Goal: Information Seeking & Learning: Compare options

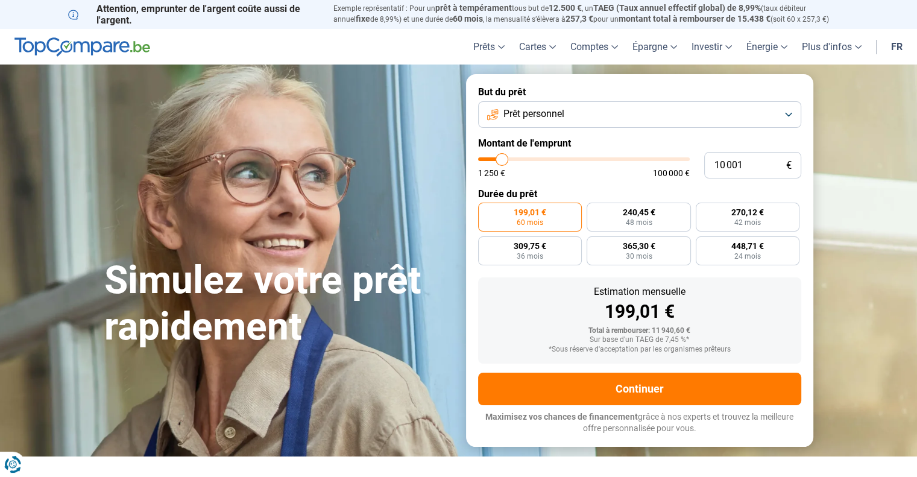
type input "10 250"
type input "10250"
type input "10 750"
type input "10750"
type input "11 000"
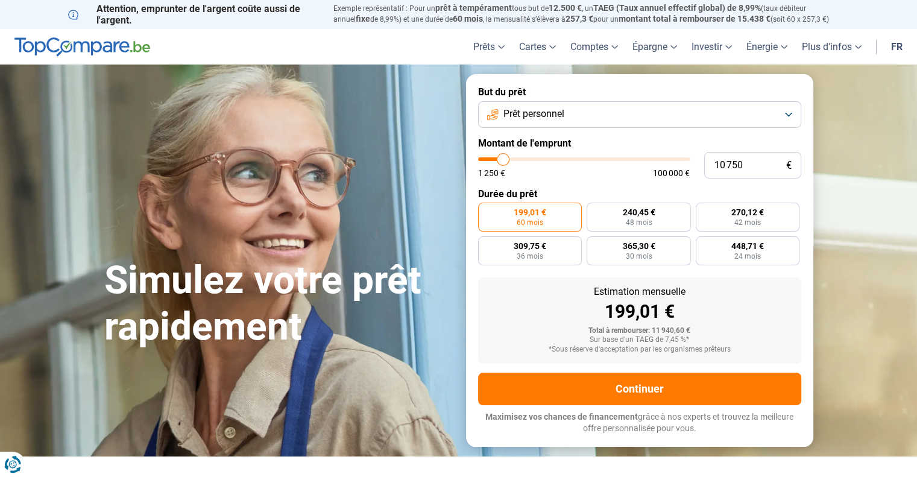
type input "11000"
type input "11 250"
type input "11250"
type input "11 750"
type input "11750"
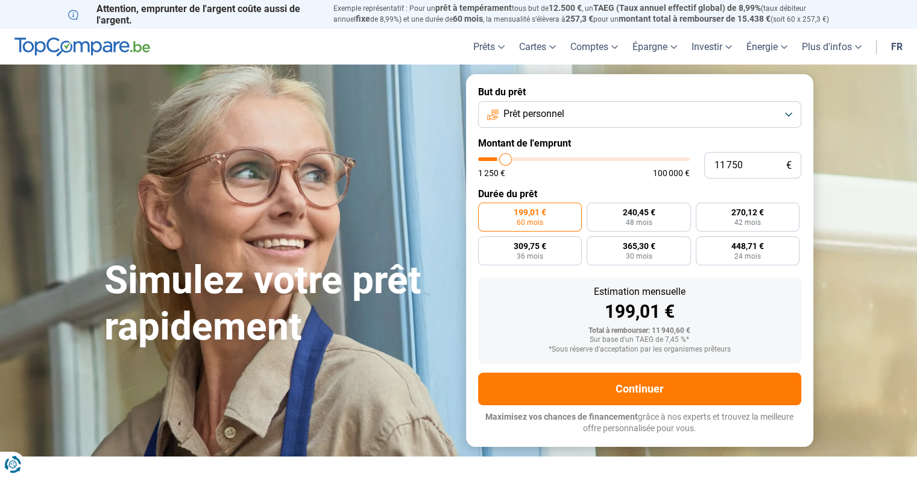
type input "12 250"
type input "12250"
type input "12 750"
type input "12750"
type input "13 750"
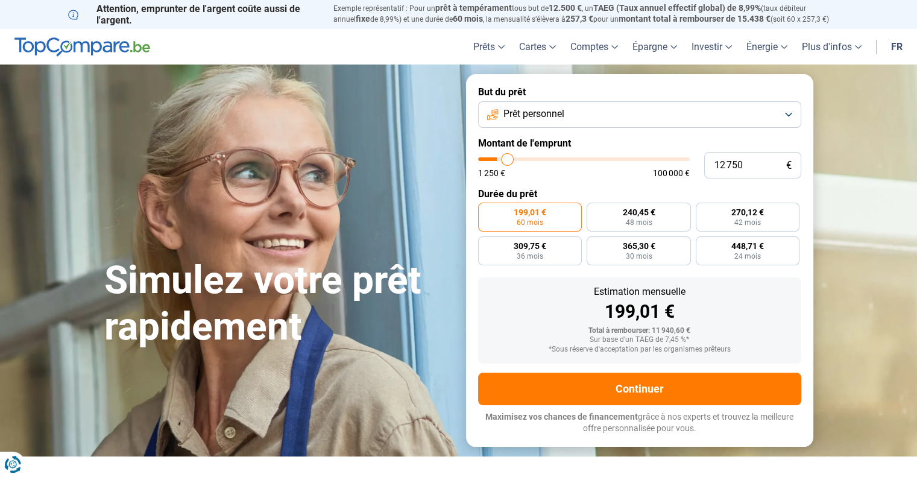
type input "13750"
type input "14 750"
type input "14750"
type input "15 250"
type input "15250"
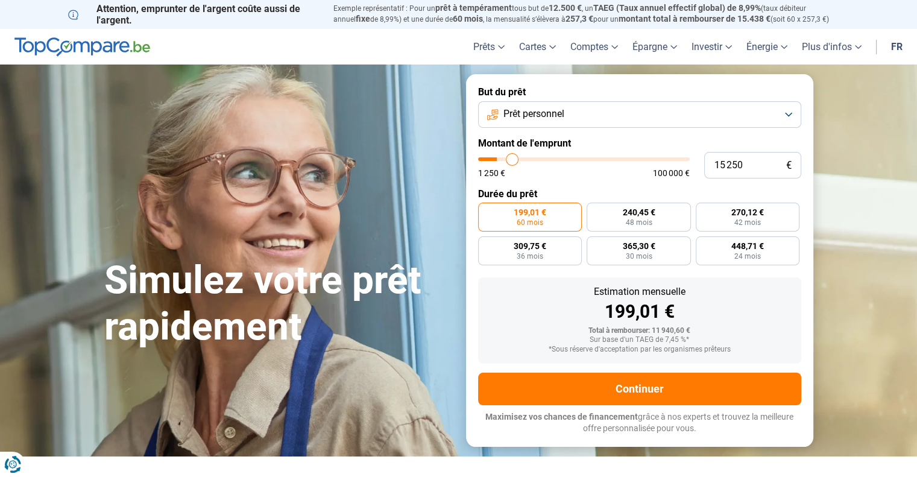
type input "16 000"
type input "16000"
type input "16 750"
type input "16750"
type input "17 250"
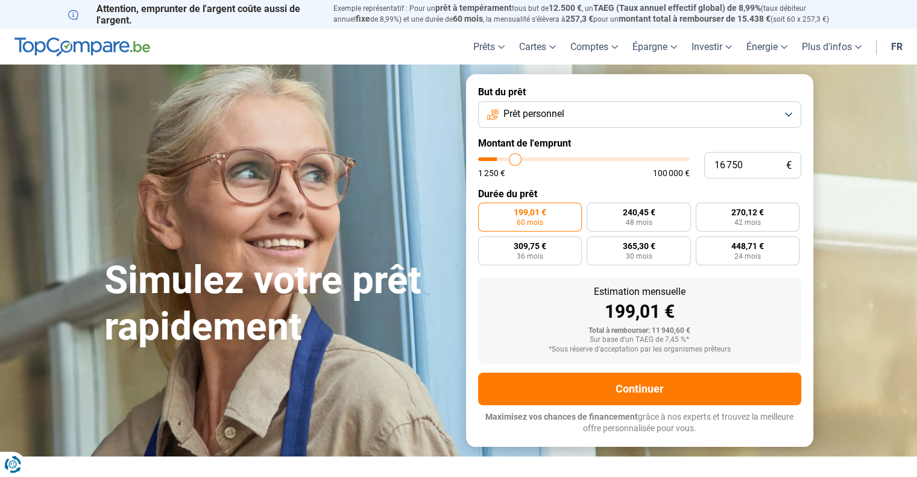
type input "17250"
type input "17 750"
type input "17750"
type input "18 000"
type input "18000"
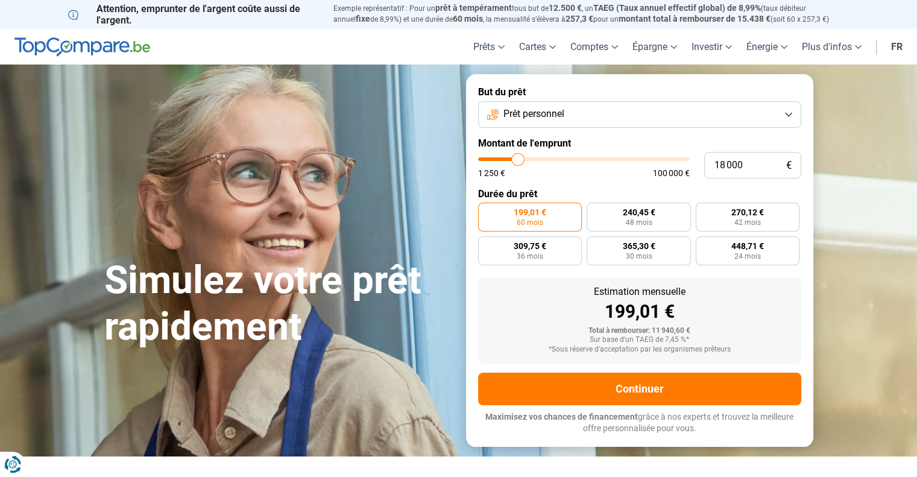
type input "18 500"
type input "18500"
type input "18 750"
type input "18750"
type input "19 000"
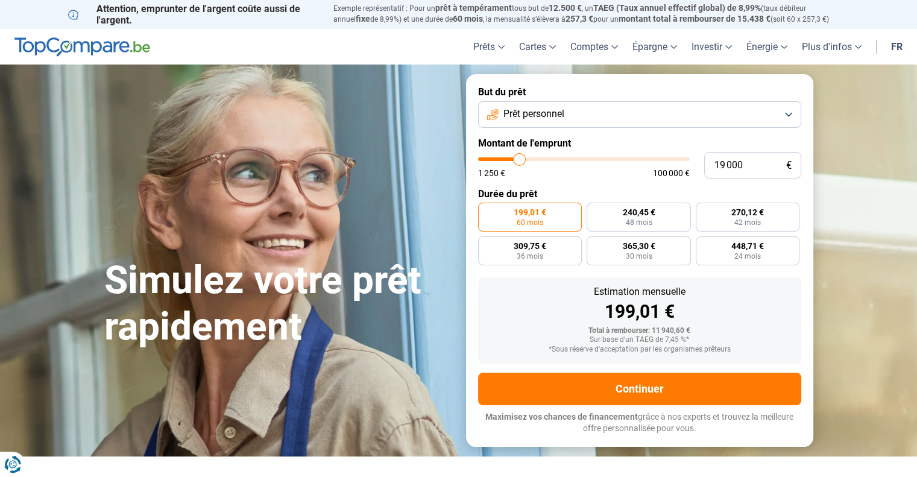
type input "19000"
type input "19 500"
type input "19500"
type input "20 000"
type input "20000"
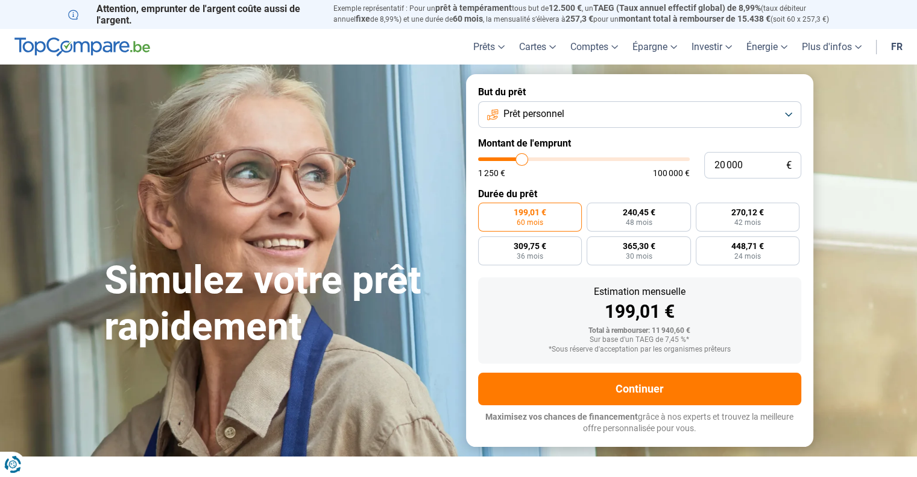
type input "20 500"
type input "20500"
type input "21 000"
type input "21000"
type input "21 750"
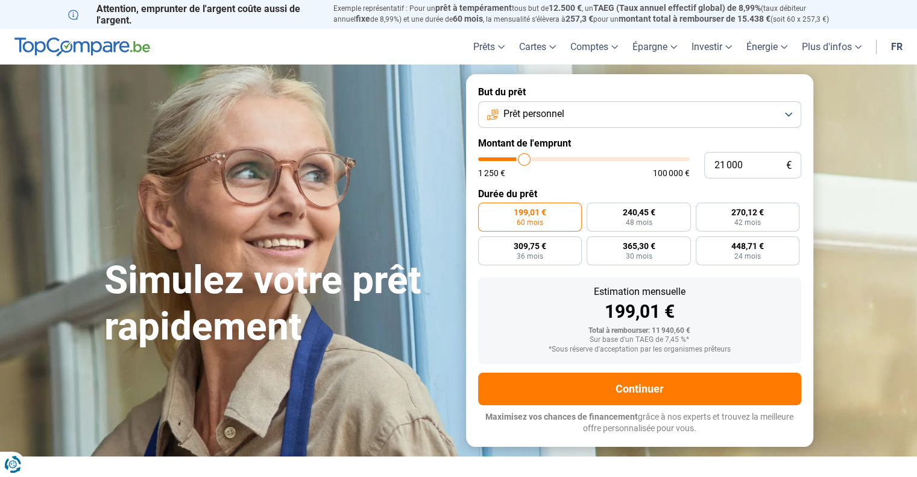
type input "21750"
type input "22 000"
type input "22000"
type input "22 500"
type input "22500"
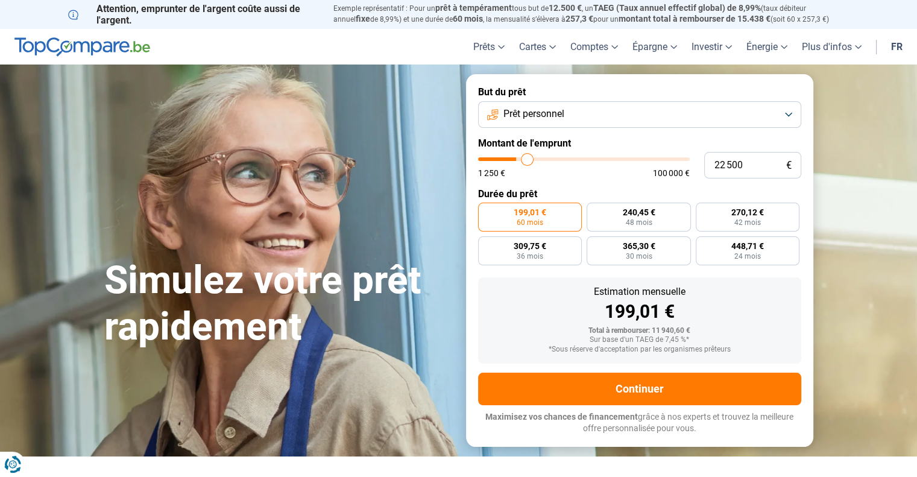
type input "23 250"
type input "23250"
type input "24 000"
type input "24000"
type input "24 500"
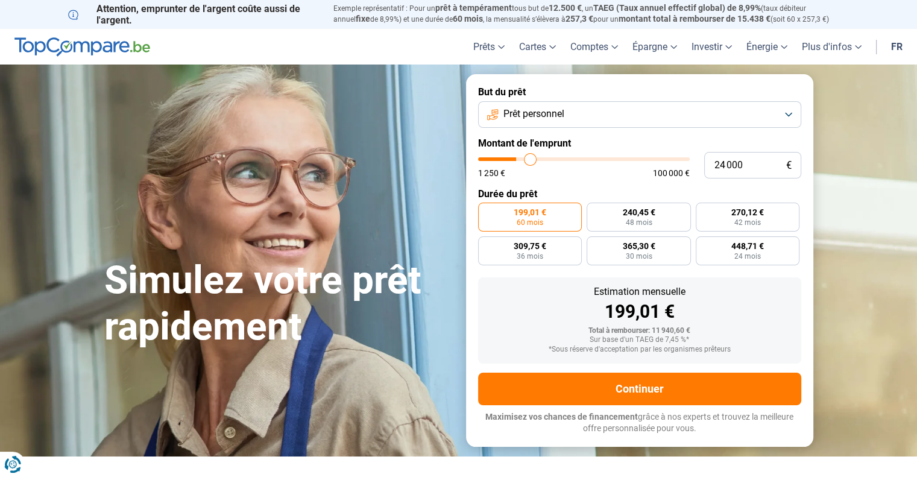
type input "24500"
type input "24 750"
type input "24750"
type input "25 250"
type input "25250"
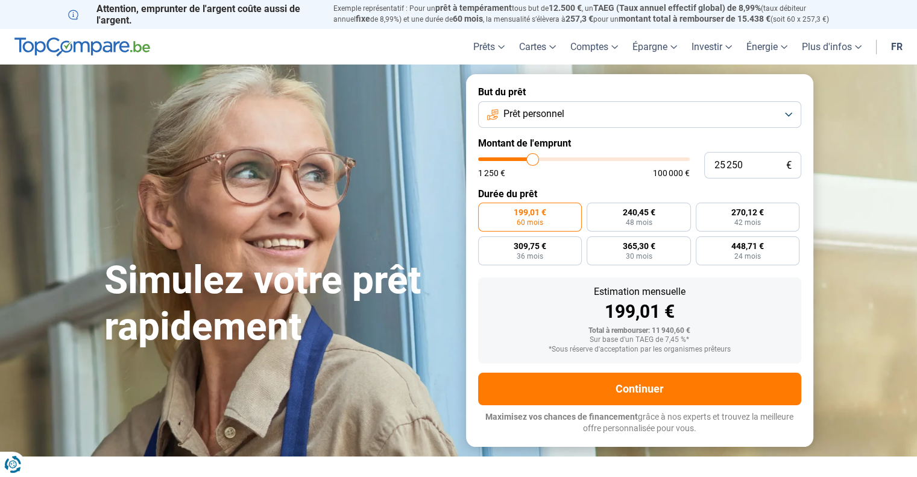
type input "26 500"
type input "26500"
type input "27 250"
type input "27250"
type input "28 000"
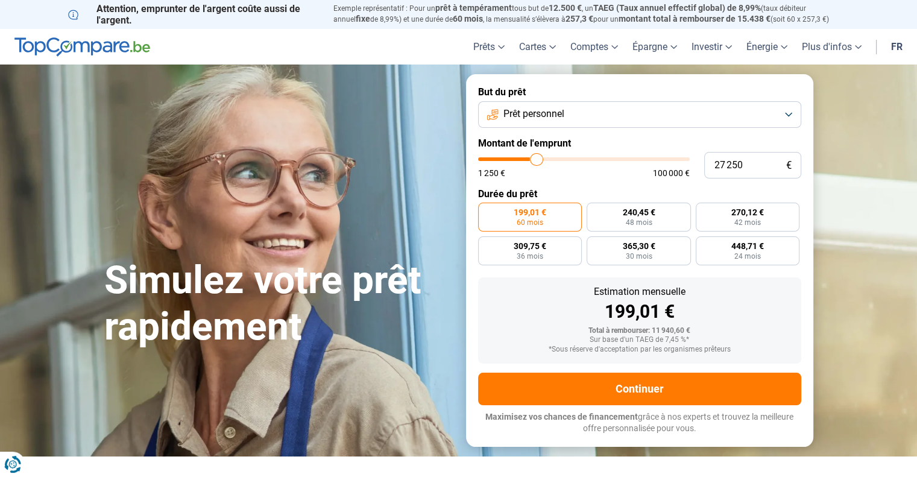
type input "28000"
type input "28 250"
type input "28250"
type input "28 750"
type input "28750"
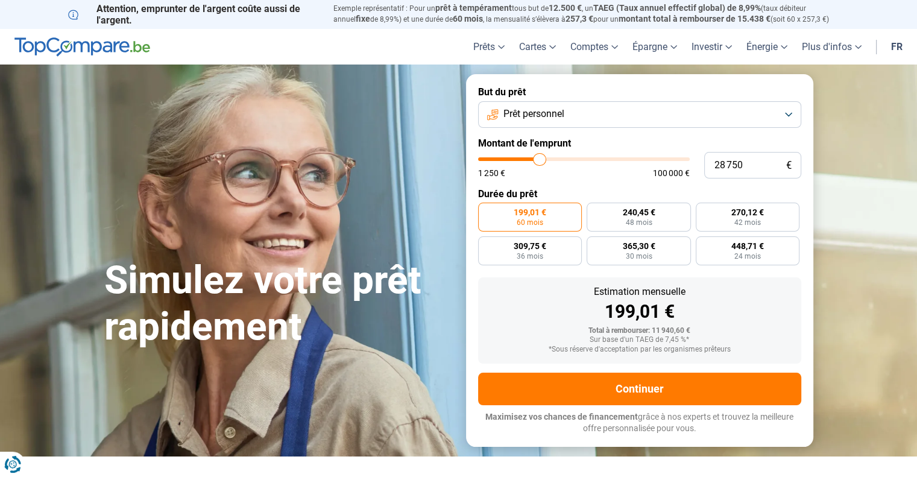
type input "29 000"
type input "29000"
type input "29 250"
type input "29250"
type input "29 500"
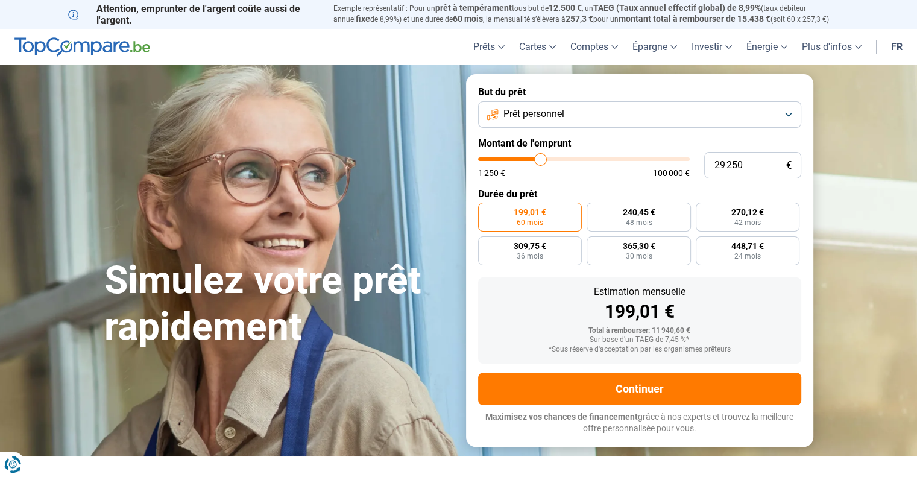
type input "29500"
type input "29 750"
type input "29750"
type input "30 250"
type input "30250"
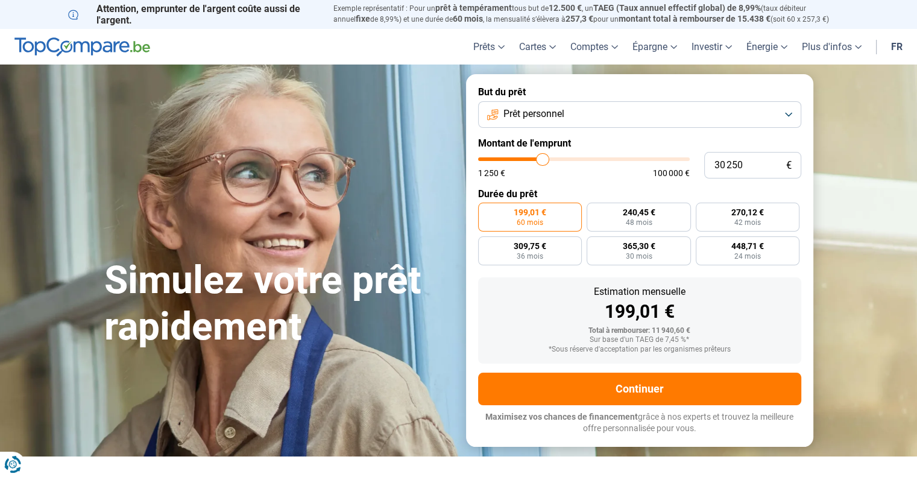
type input "30 500"
type input "30500"
type input "30 750"
type input "30750"
type input "31 000"
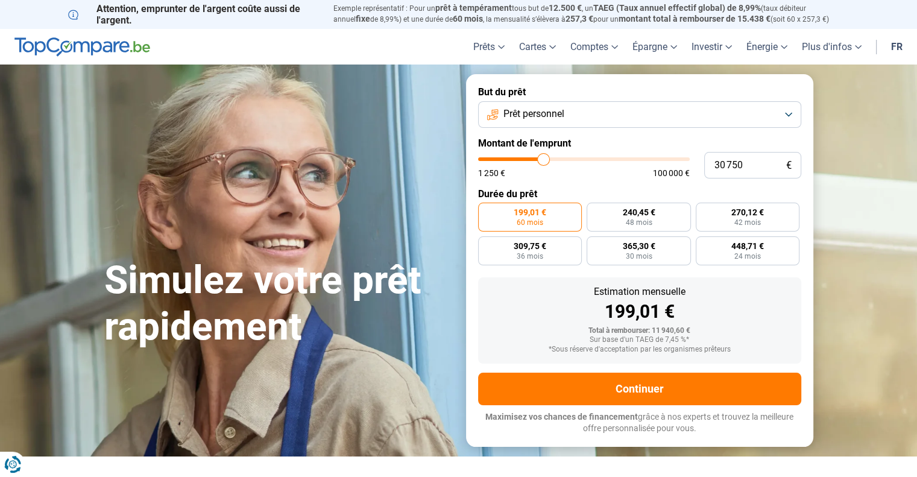
type input "31000"
type input "31 250"
type input "31250"
type input "31 500"
type input "31500"
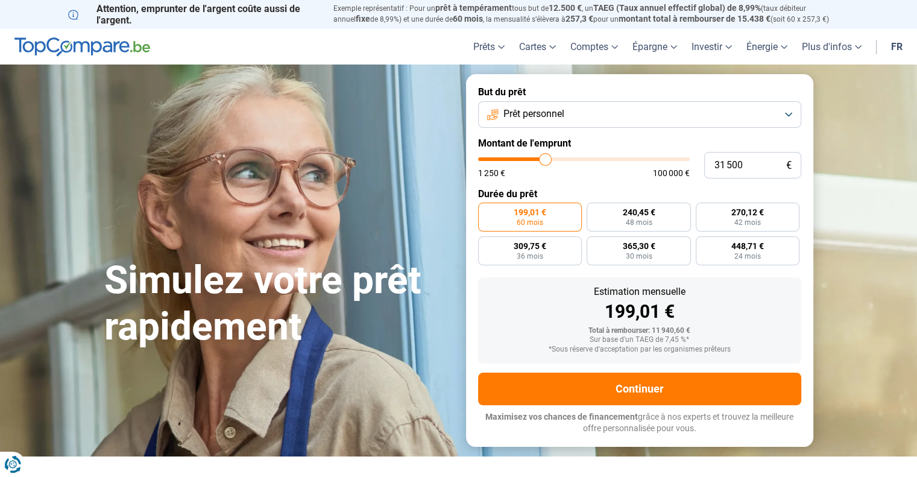
type input "32 000"
type input "32000"
type input "32 250"
type input "32250"
type input "32 750"
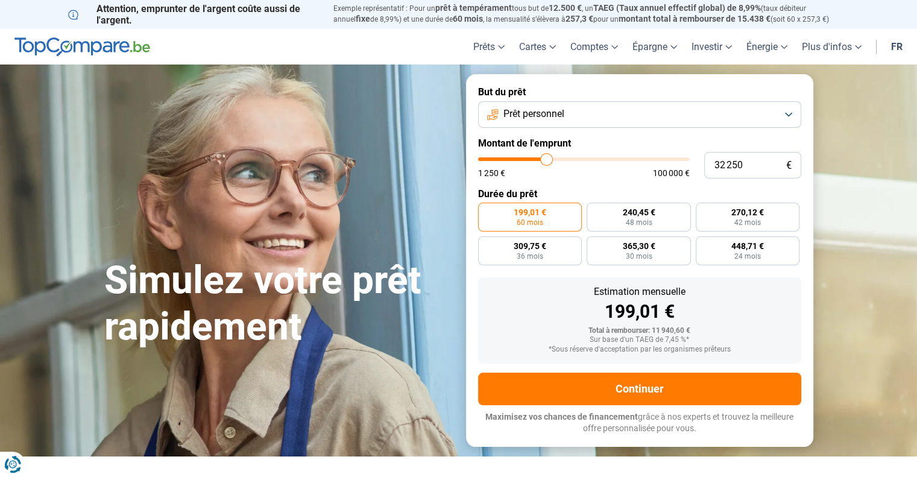
type input "32750"
type input "33 250"
type input "33250"
type input "33 500"
type input "33500"
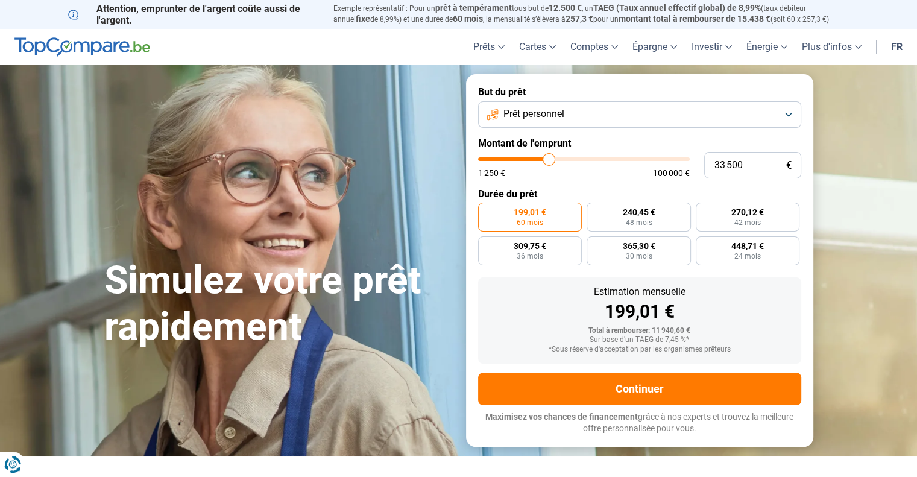
type input "33 750"
type input "33750"
type input "34 000"
type input "34000"
type input "34 250"
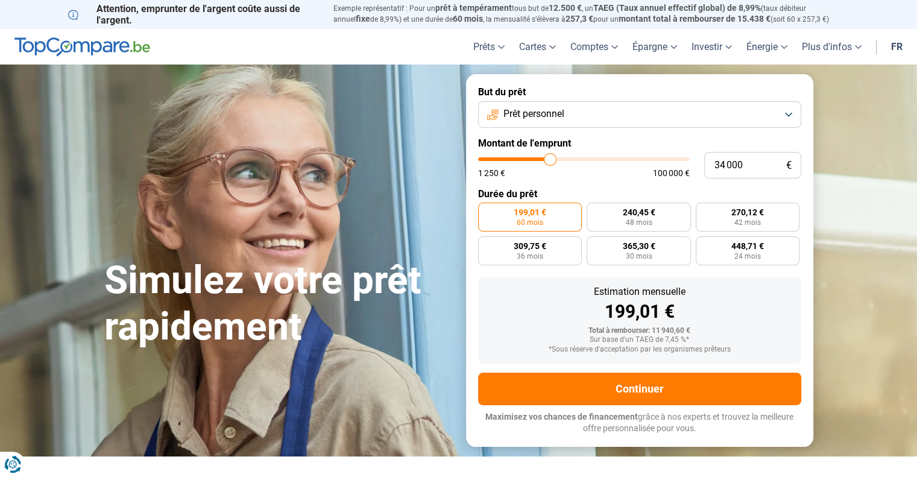
type input "34250"
type input "34 500"
type input "34500"
type input "34 750"
type input "34750"
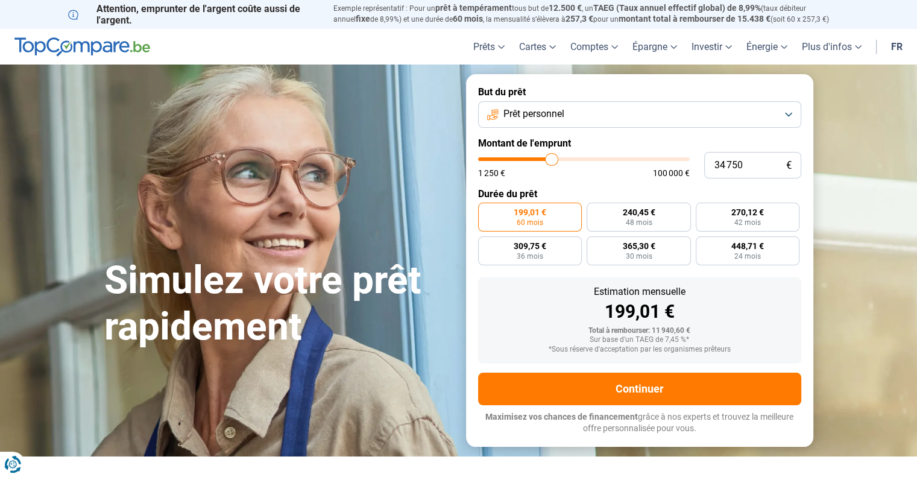
type input "35 000"
type input "35000"
type input "35 250"
type input "35250"
type input "35 500"
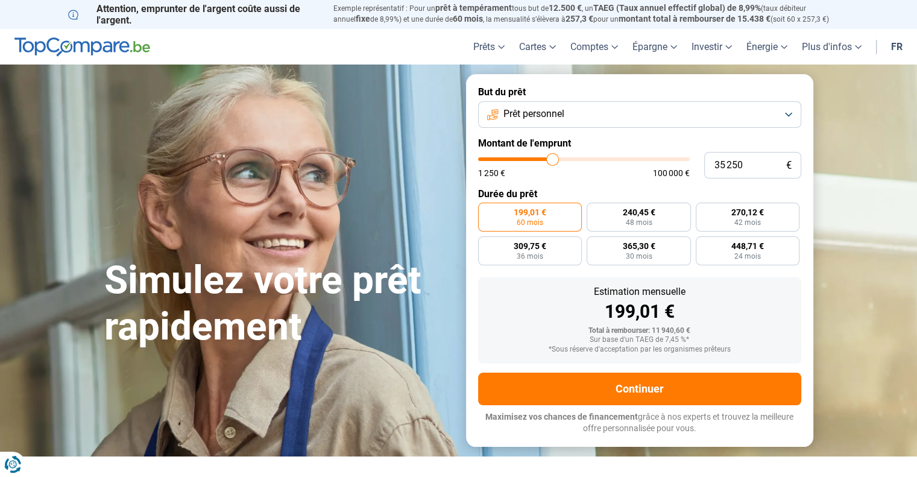
type input "35500"
type input "35 750"
type input "35750"
type input "36 000"
type input "36000"
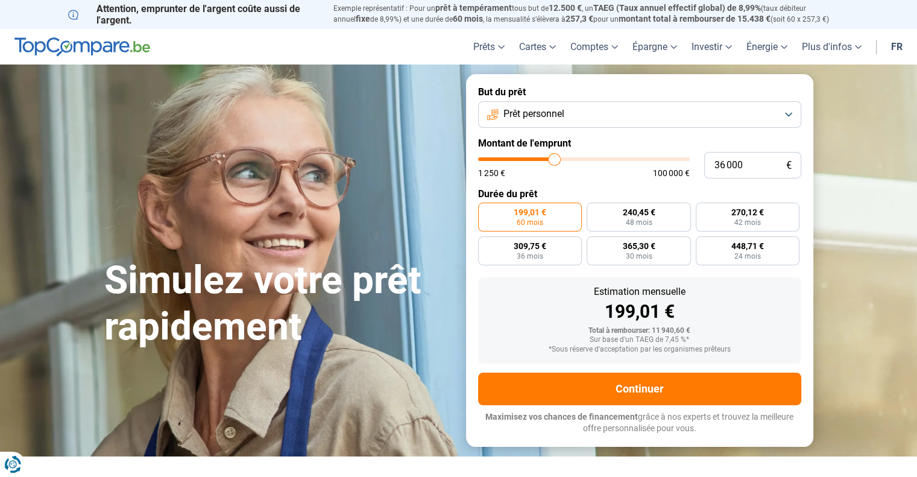
type input "36 250"
type input "36250"
type input "36 500"
type input "36500"
type input "37 000"
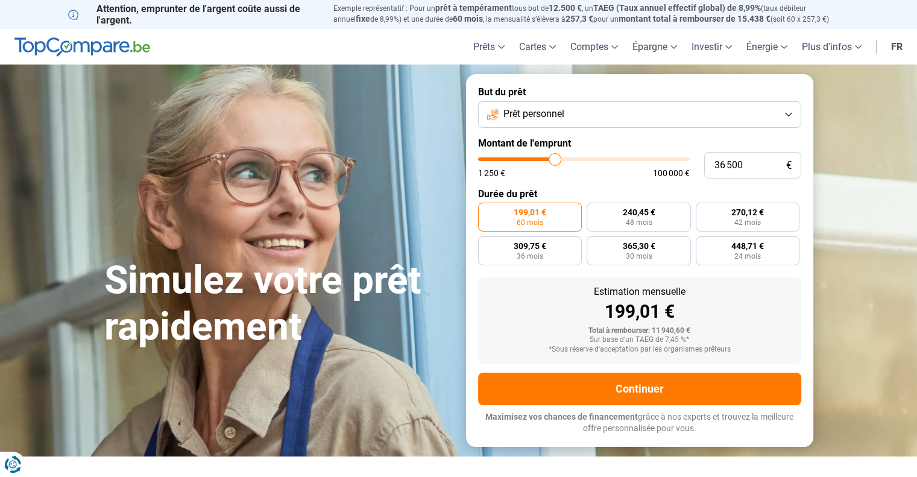
type input "37000"
type input "37 250"
type input "37250"
type input "37 500"
type input "37500"
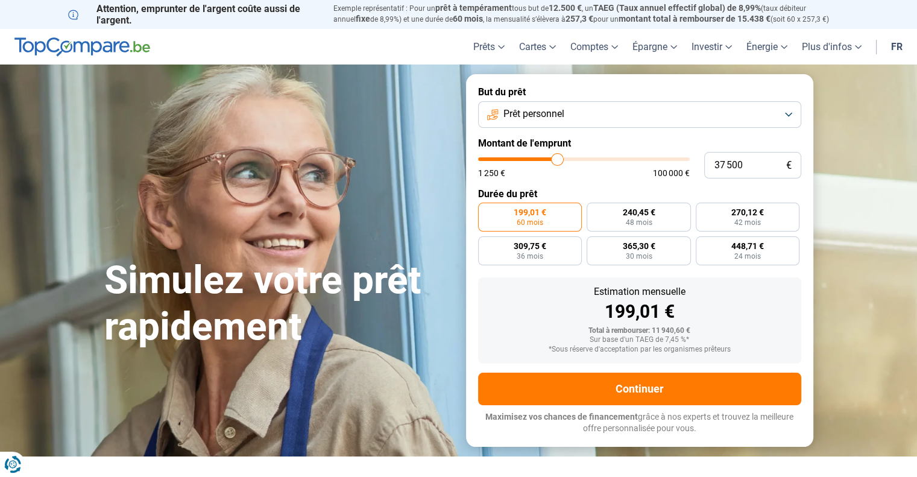
type input "38 000"
type input "38000"
type input "38 250"
type input "38250"
type input "38 750"
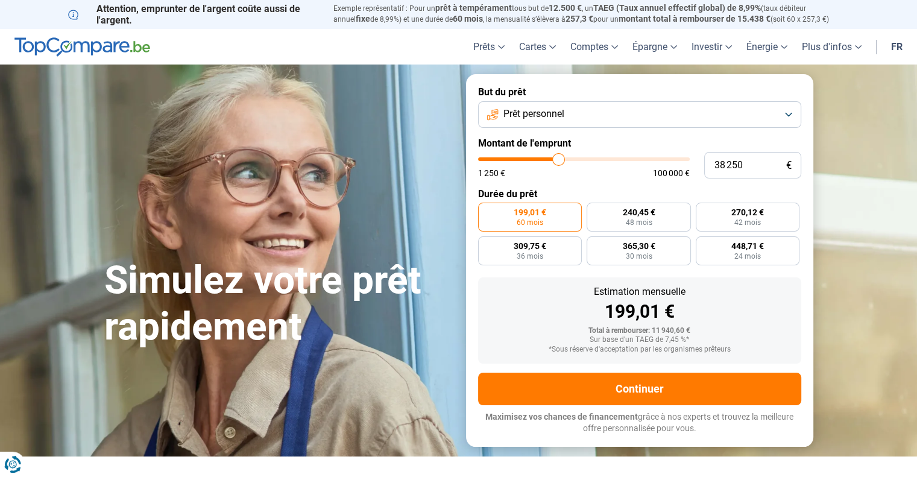
type input "38750"
type input "39 250"
type input "39250"
type input "39 500"
type input "39500"
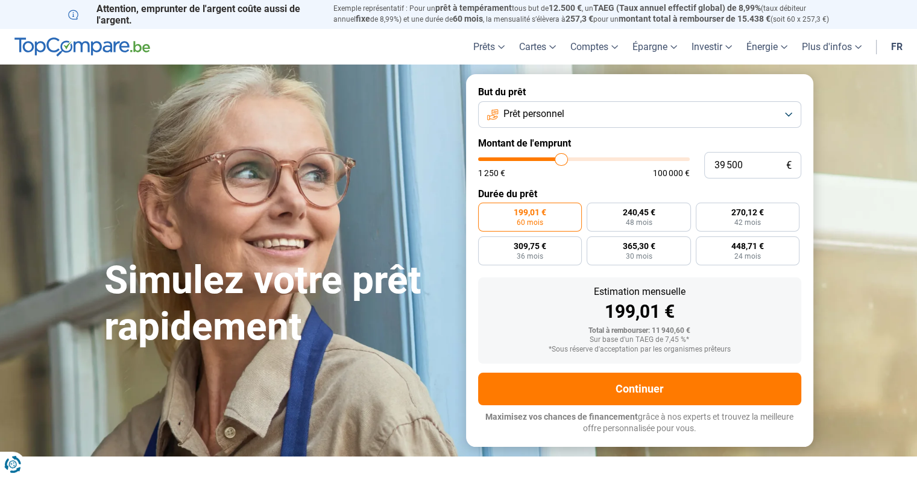
type input "39 750"
type input "39750"
type input "40 000"
type input "40000"
type input "40 250"
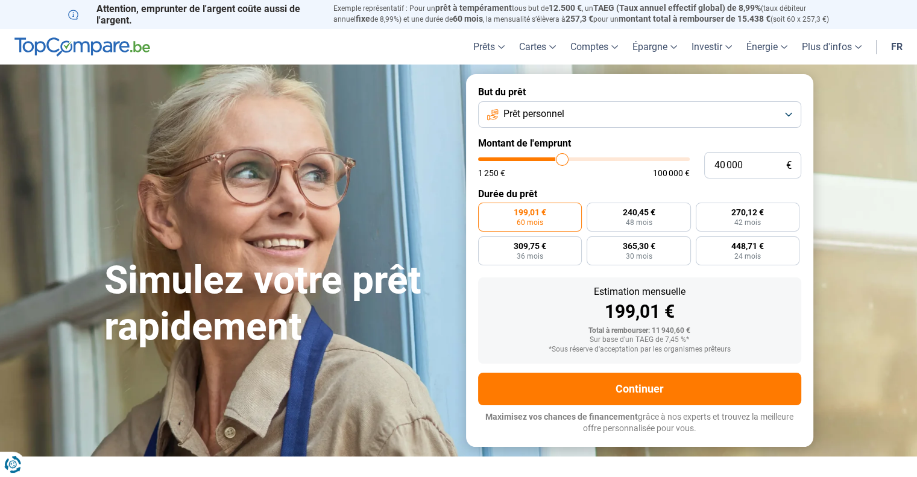
type input "40250"
type input "40 500"
type input "40500"
type input "40 250"
type input "40250"
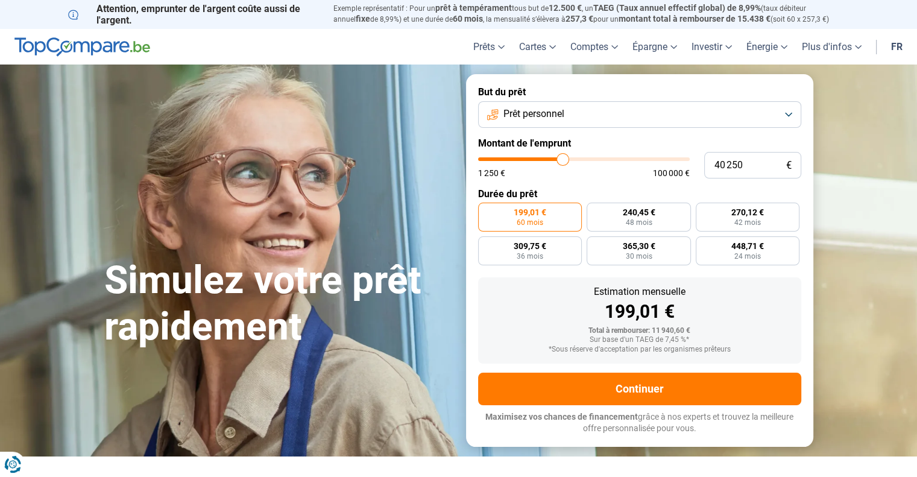
type input "40 000"
type input "40000"
type input "39 750"
type input "39750"
type input "40 000"
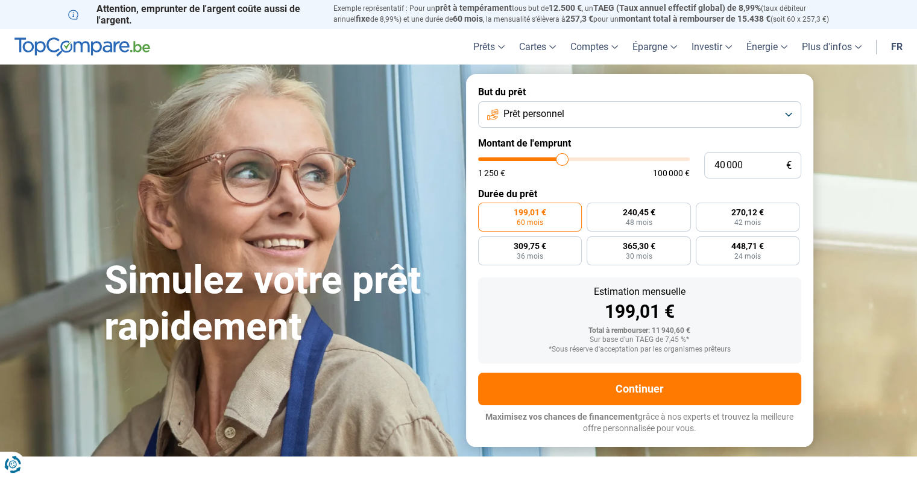
drag, startPoint x: 502, startPoint y: 161, endPoint x: 562, endPoint y: 160, distance: 60.3
type input "40000"
click at [562, 160] on input "range" at bounding box center [584, 159] width 212 height 4
radio input "false"
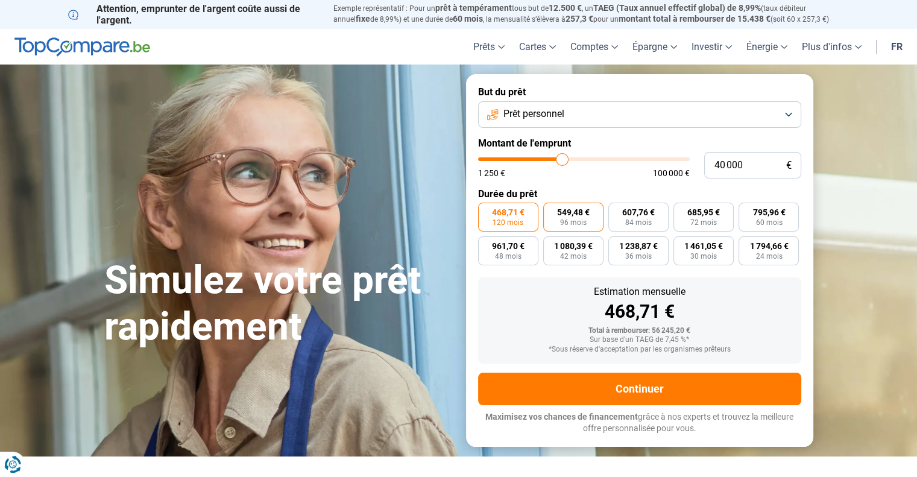
click at [576, 219] on span "96 mois" at bounding box center [573, 222] width 27 height 7
click at [551, 210] on input "549,48 € 96 mois" at bounding box center [547, 207] width 8 height 8
radio input "true"
click at [576, 245] on span "1 080,39 €" at bounding box center [573, 246] width 39 height 8
click at [551, 244] on input "1 080,39 € 42 mois" at bounding box center [547, 240] width 8 height 8
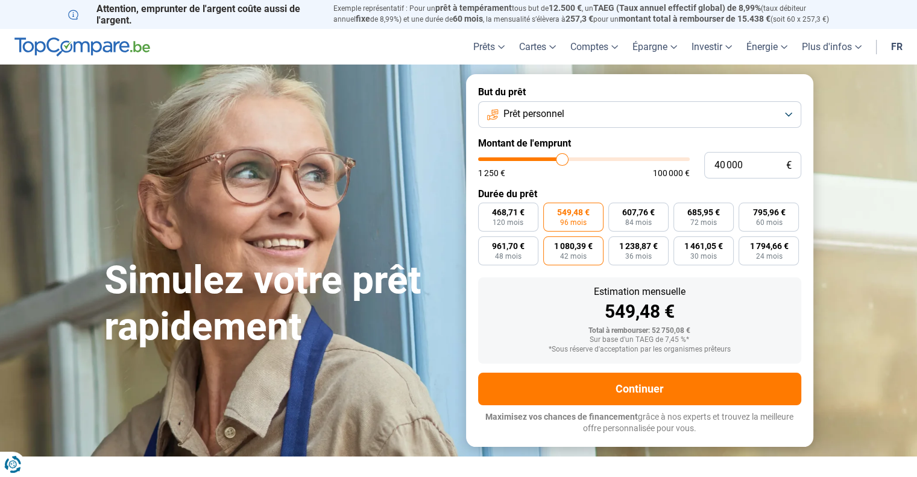
radio input "true"
click at [762, 217] on span "795,96 €" at bounding box center [769, 212] width 33 height 8
click at [747, 210] on input "795,96 € 60 mois" at bounding box center [743, 207] width 8 height 8
radio input "true"
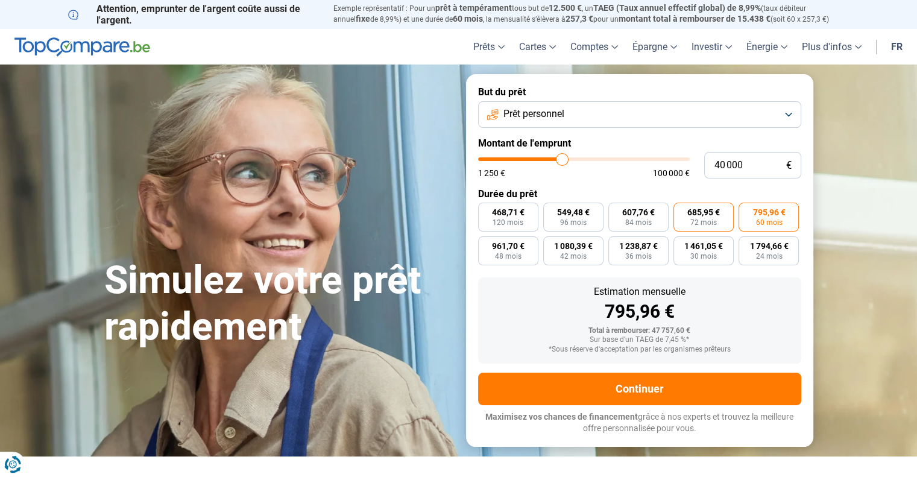
click at [698, 220] on span "72 mois" at bounding box center [704, 222] width 27 height 7
click at [682, 210] on input "685,95 € 72 mois" at bounding box center [678, 207] width 8 height 8
radio input "true"
click at [699, 244] on span "1 461,05 €" at bounding box center [704, 246] width 39 height 8
click at [682, 244] on input "1 461,05 € 30 mois" at bounding box center [678, 240] width 8 height 8
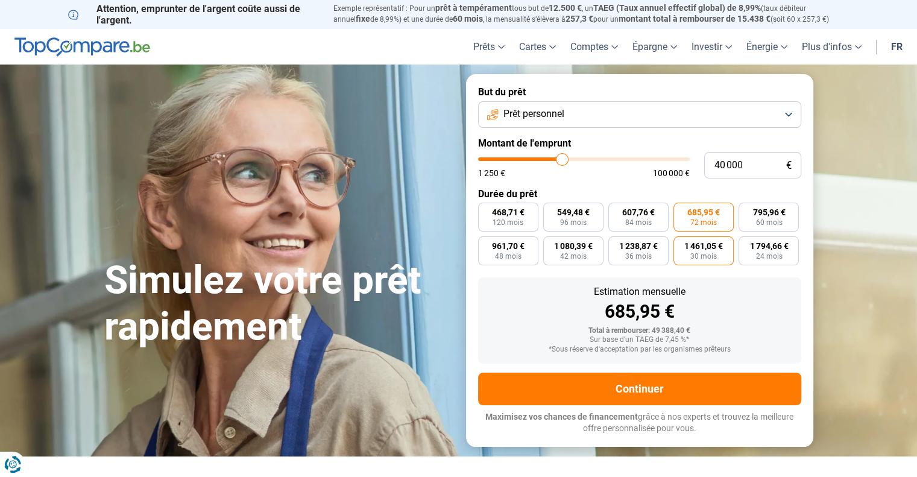
radio input "true"
click at [631, 244] on span "1 238,87 €" at bounding box center [638, 246] width 39 height 8
click at [616, 244] on input "1 238,87 € 36 mois" at bounding box center [613, 240] width 8 height 8
radio input "true"
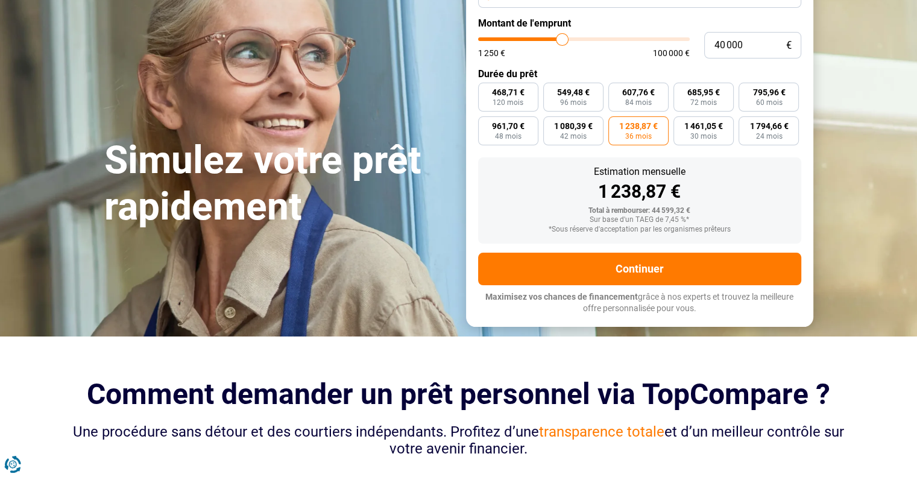
scroll to position [121, 0]
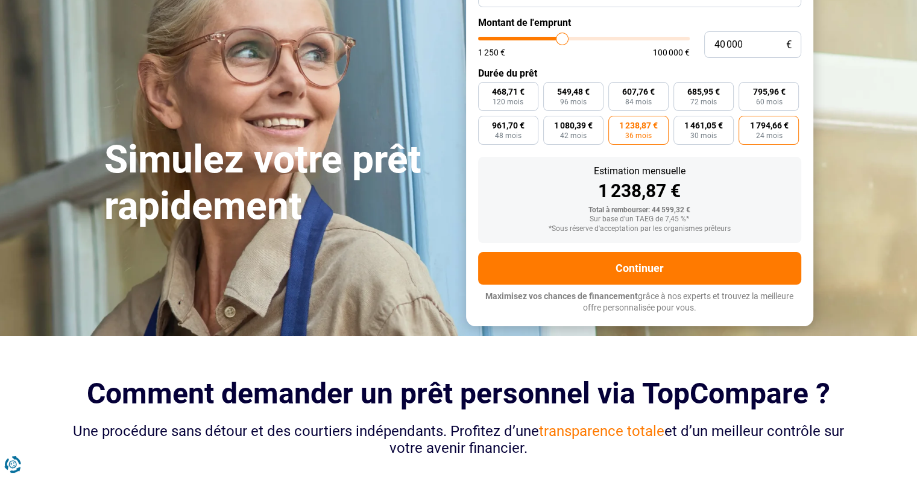
click at [776, 137] on span "24 mois" at bounding box center [769, 135] width 27 height 7
click at [747, 124] on input "1 794,66 € 24 mois" at bounding box center [743, 120] width 8 height 8
radio input "true"
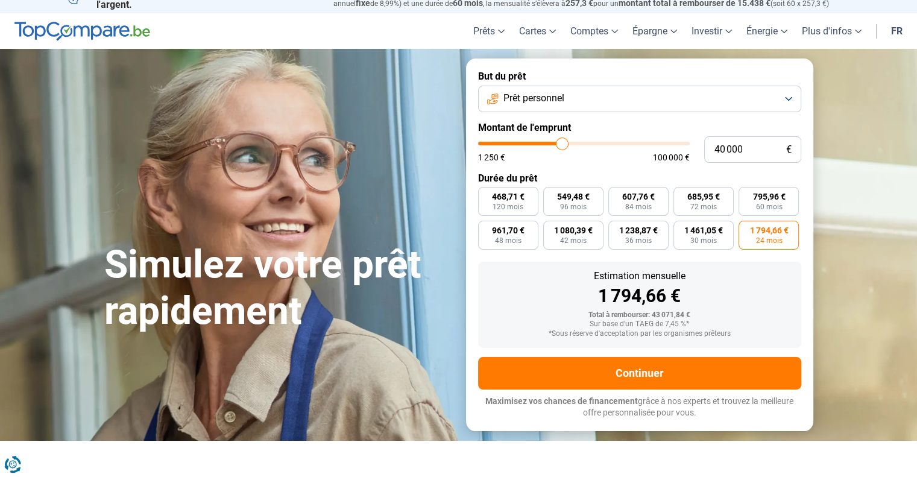
scroll to position [0, 0]
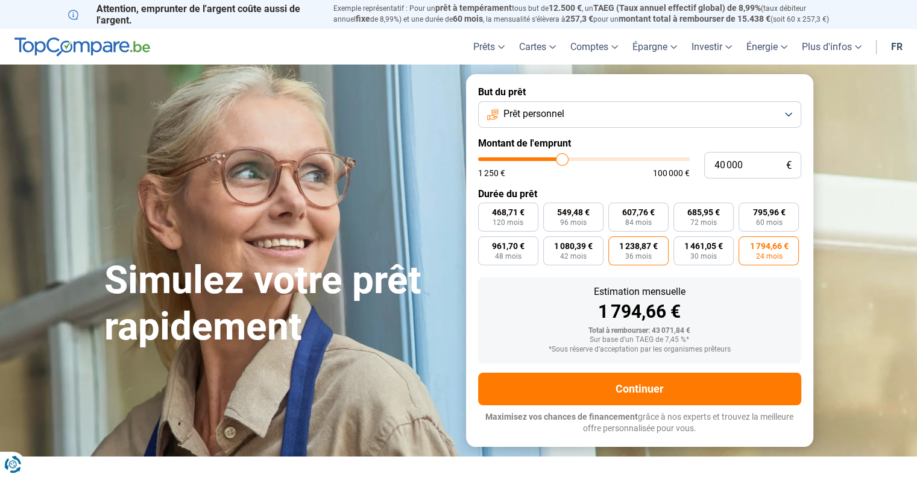
click at [628, 248] on span "1 238,87 €" at bounding box center [638, 246] width 39 height 8
click at [616, 244] on input "1 238,87 € 36 mois" at bounding box center [613, 240] width 8 height 8
radio input "true"
click at [636, 217] on span "607,76 €" at bounding box center [638, 212] width 33 height 8
click at [616, 210] on input "607,76 € 84 mois" at bounding box center [613, 207] width 8 height 8
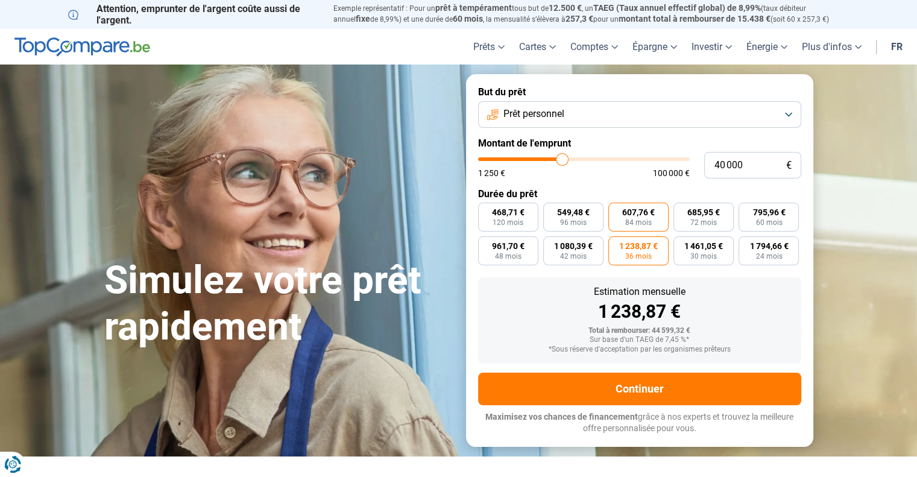
radio input "true"
click at [709, 219] on span "72 mois" at bounding box center [704, 222] width 27 height 7
click at [682, 210] on input "685,95 € 72 mois" at bounding box center [678, 207] width 8 height 8
radio input "true"
type input "39 500"
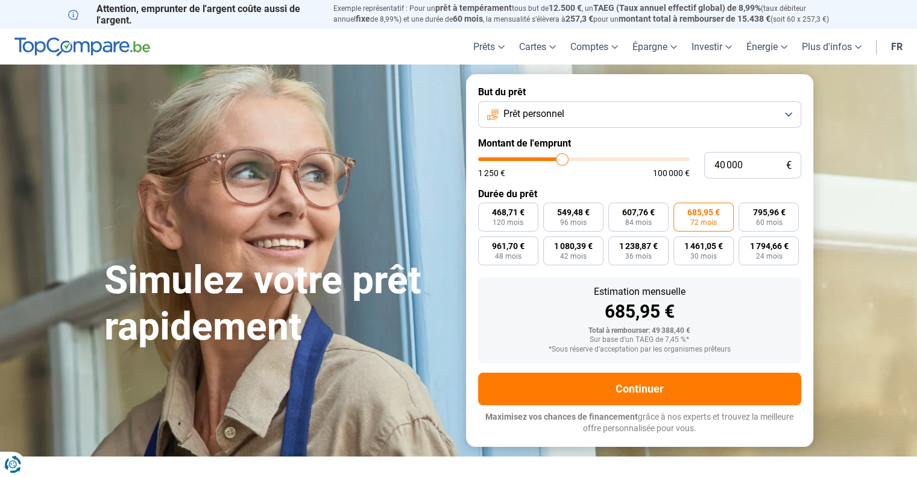
type input "39500"
type input "39 250"
type input "39250"
type input "38 750"
type input "38750"
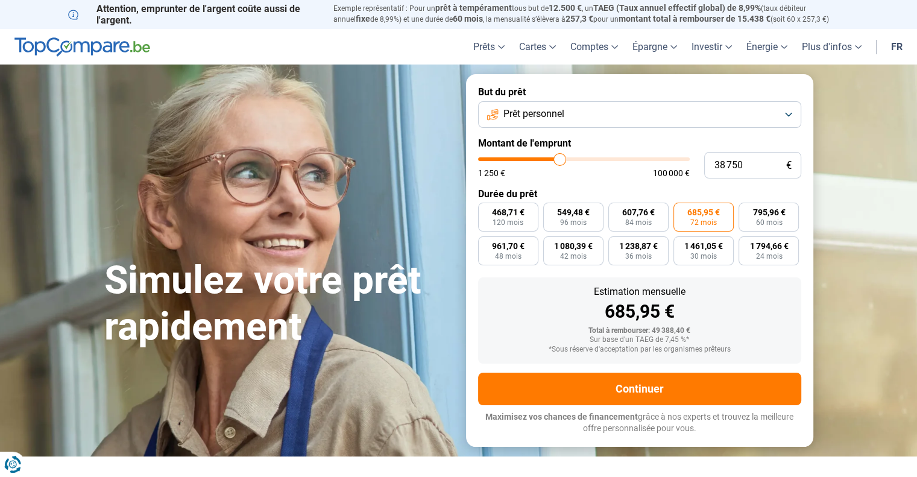
type input "38 500"
type input "38500"
type input "38 250"
type input "38250"
type input "38 000"
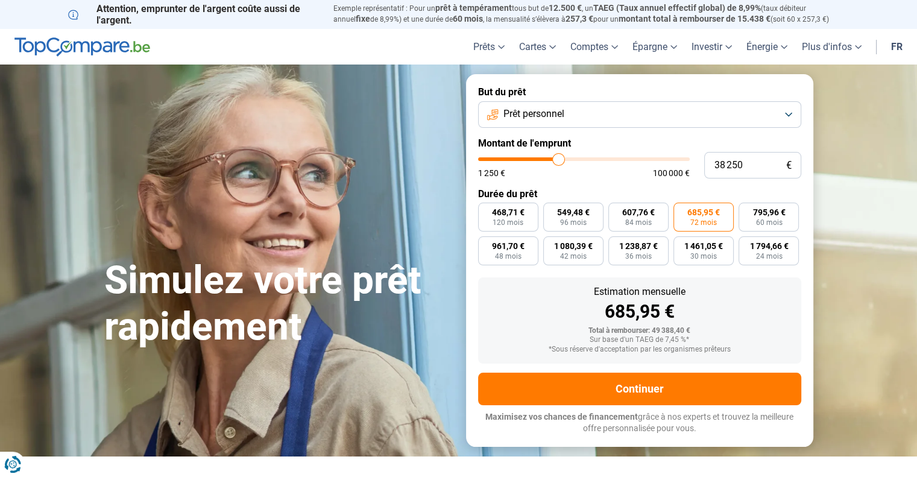
type input "38000"
type input "37 750"
type input "37750"
type input "37 500"
type input "37500"
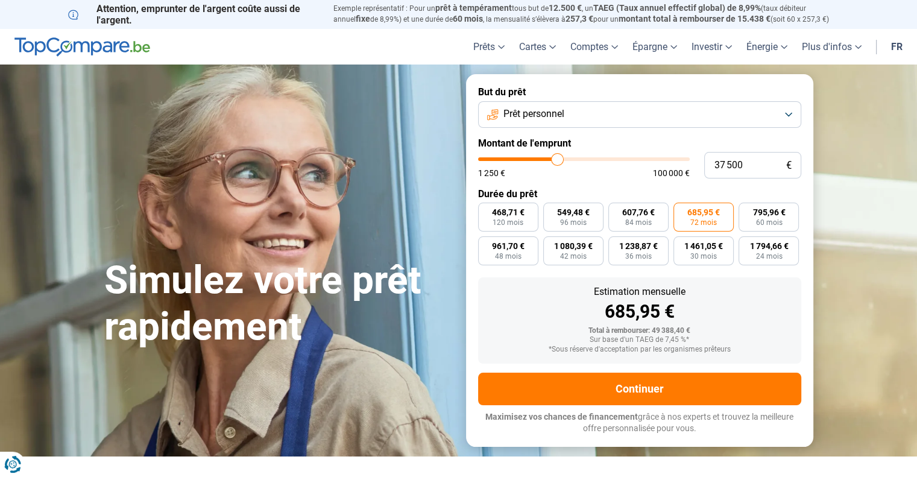
type input "37 250"
type input "37250"
type input "37 000"
type input "37000"
type input "36 750"
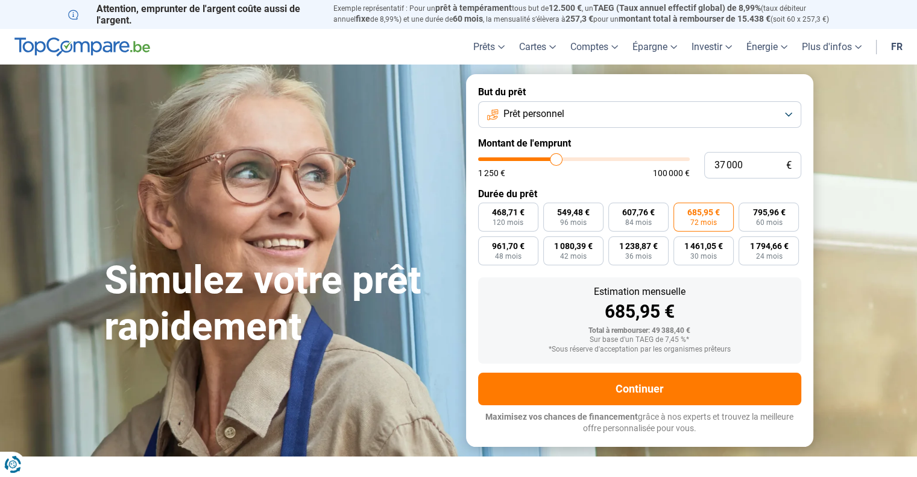
type input "36750"
type input "36 500"
type input "36500"
type input "36 250"
type input "36250"
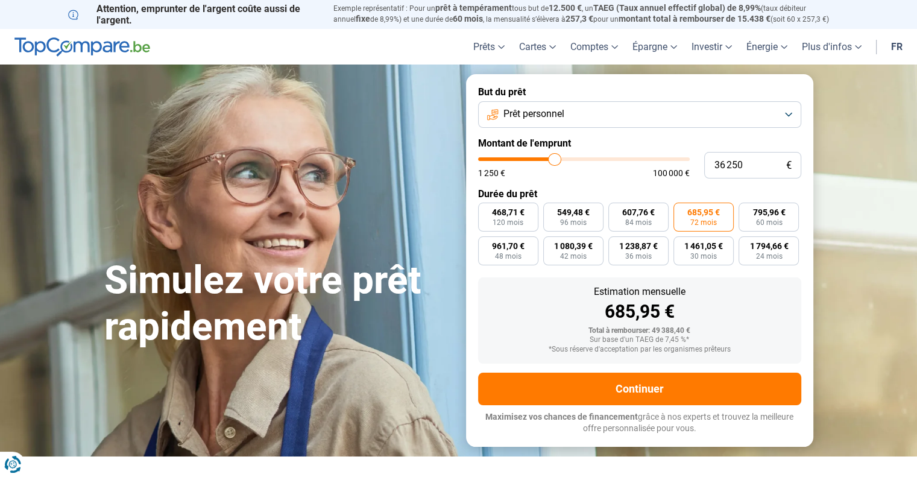
type input "36 000"
type input "36000"
type input "35 750"
type input "35750"
type input "35 500"
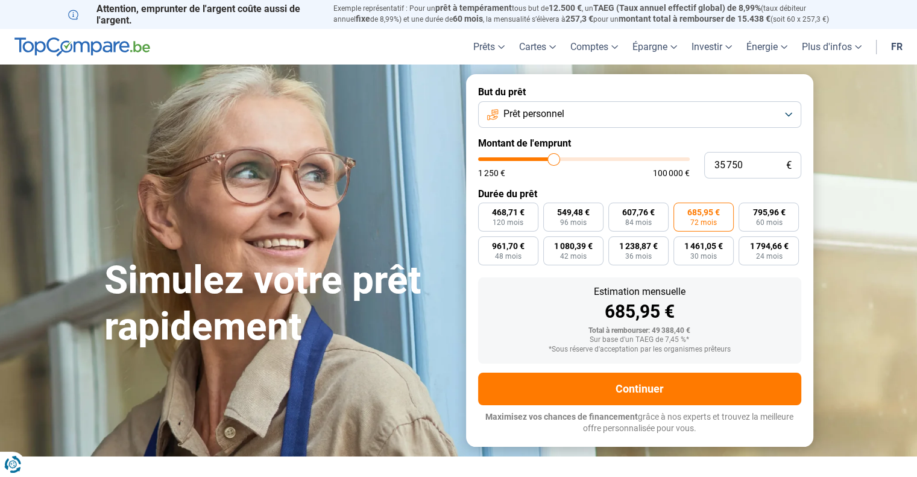
type input "35500"
type input "35 250"
drag, startPoint x: 561, startPoint y: 163, endPoint x: 552, endPoint y: 164, distance: 9.1
click at [552, 161] on input "range" at bounding box center [584, 159] width 212 height 4
click at [632, 253] on span "36 mois" at bounding box center [638, 256] width 27 height 7
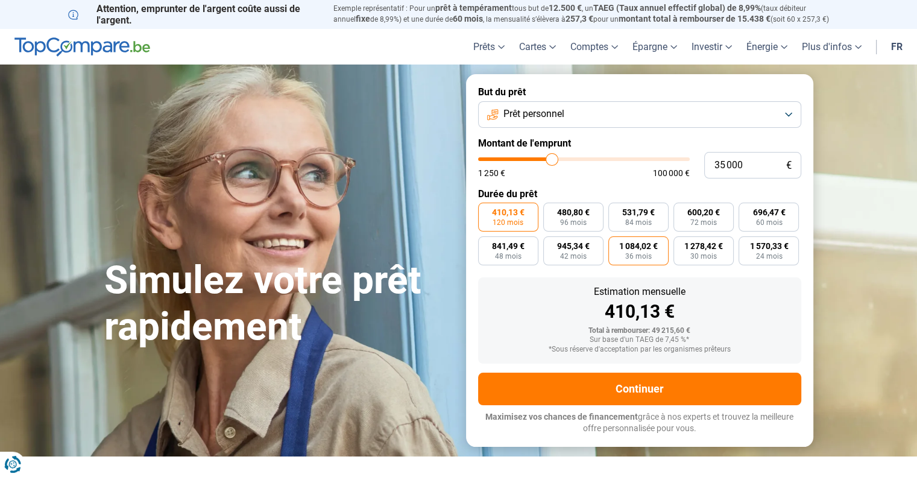
click at [616, 244] on input "1 084,02 € 36 mois" at bounding box center [613, 240] width 8 height 8
click at [760, 255] on span "24 mois" at bounding box center [769, 256] width 27 height 7
click at [747, 244] on input "1 570,33 € 24 mois" at bounding box center [743, 240] width 8 height 8
drag, startPoint x: 552, startPoint y: 161, endPoint x: 579, endPoint y: 163, distance: 26.6
click at [579, 161] on input "range" at bounding box center [584, 159] width 212 height 4
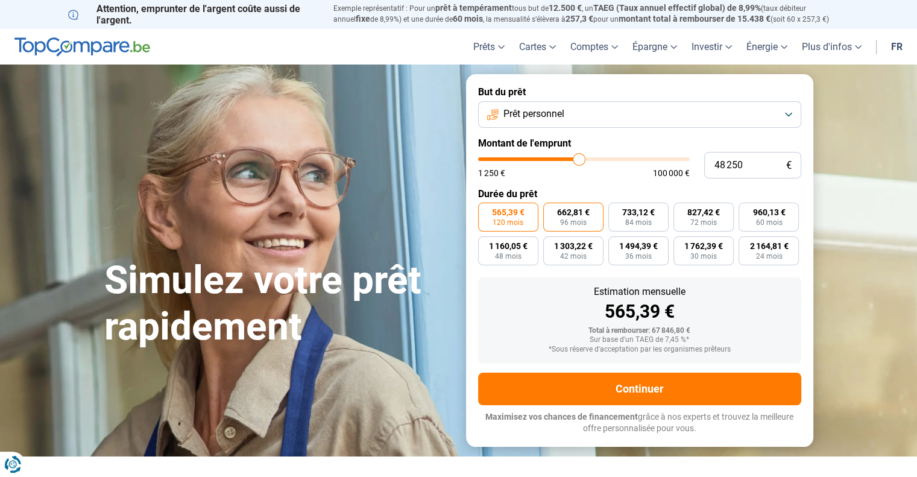
click at [574, 219] on span "96 mois" at bounding box center [573, 222] width 27 height 7
click at [551, 210] on input "662,81 € 96 mois" at bounding box center [547, 207] width 8 height 8
click at [626, 224] on span "84 mois" at bounding box center [638, 222] width 27 height 7
click at [616, 210] on input "733,12 € 84 mois" at bounding box center [613, 207] width 8 height 8
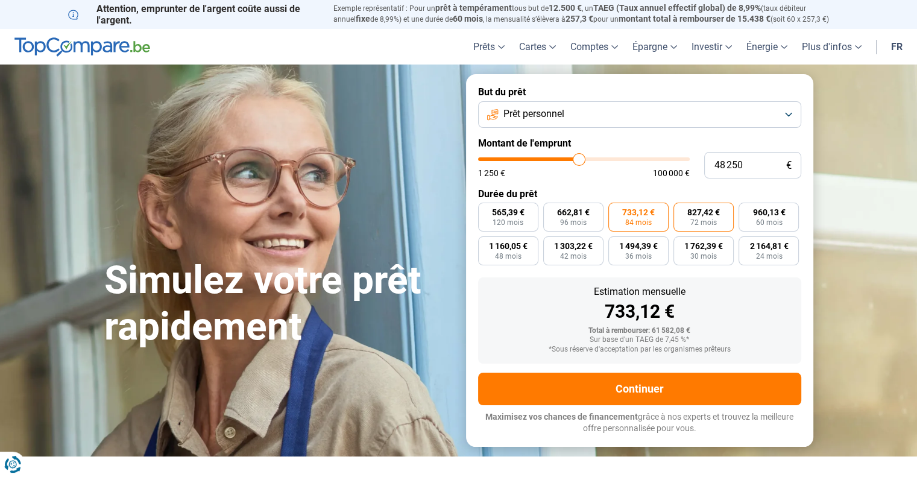
click at [715, 223] on span "72 mois" at bounding box center [704, 222] width 27 height 7
click at [682, 210] on input "827,42 € 72 mois" at bounding box center [678, 207] width 8 height 8
click at [755, 221] on label "960,13 € 60 mois" at bounding box center [769, 217] width 60 height 29
click at [747, 210] on input "960,13 € 60 mois" at bounding box center [743, 207] width 8 height 8
